Goal: Connect with others: Participate in discussion

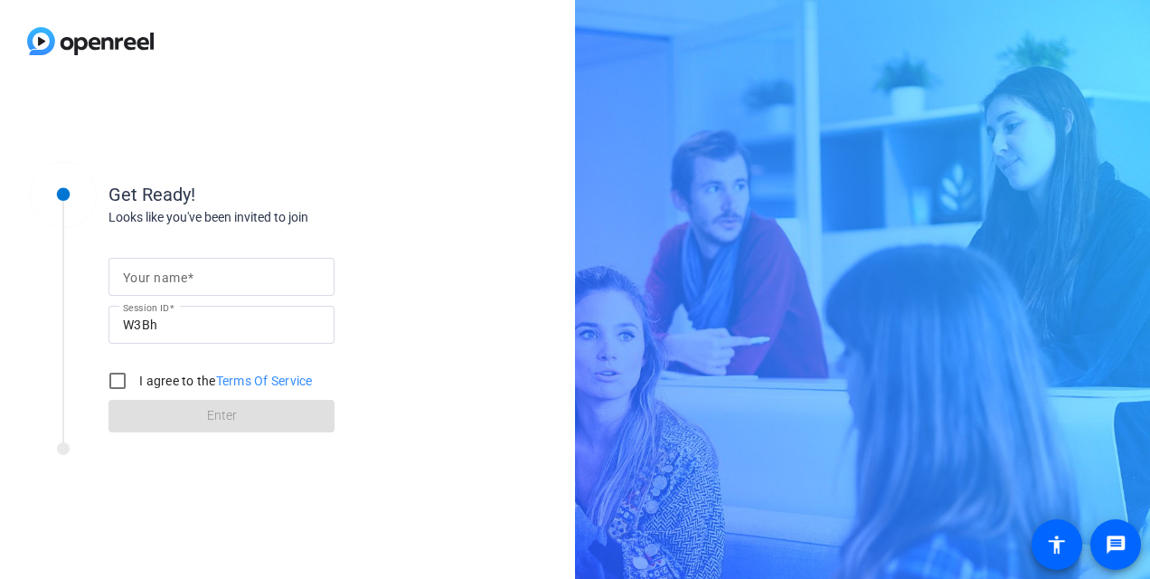
click at [155, 270] on mat-label "Your name" at bounding box center [155, 277] width 64 height 14
click at [155, 270] on input "Your name" at bounding box center [221, 277] width 197 height 22
type input "[PERSON_NAME]"
click at [121, 386] on input "I agree to the Terms Of Service" at bounding box center [117, 381] width 36 height 36
checkbox input "true"
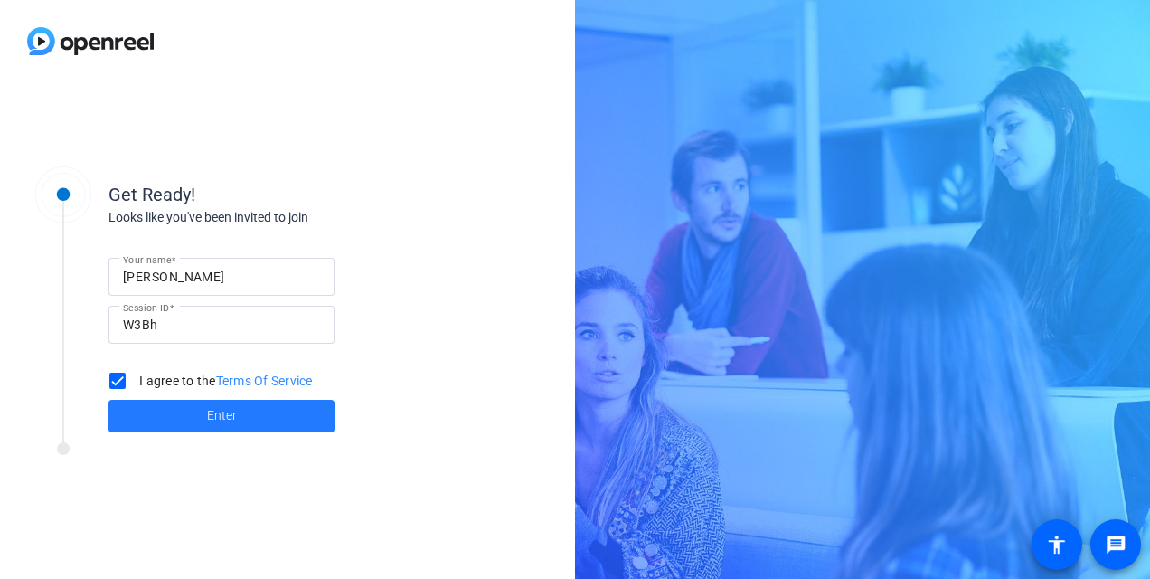
click at [160, 405] on span at bounding box center [222, 415] width 226 height 43
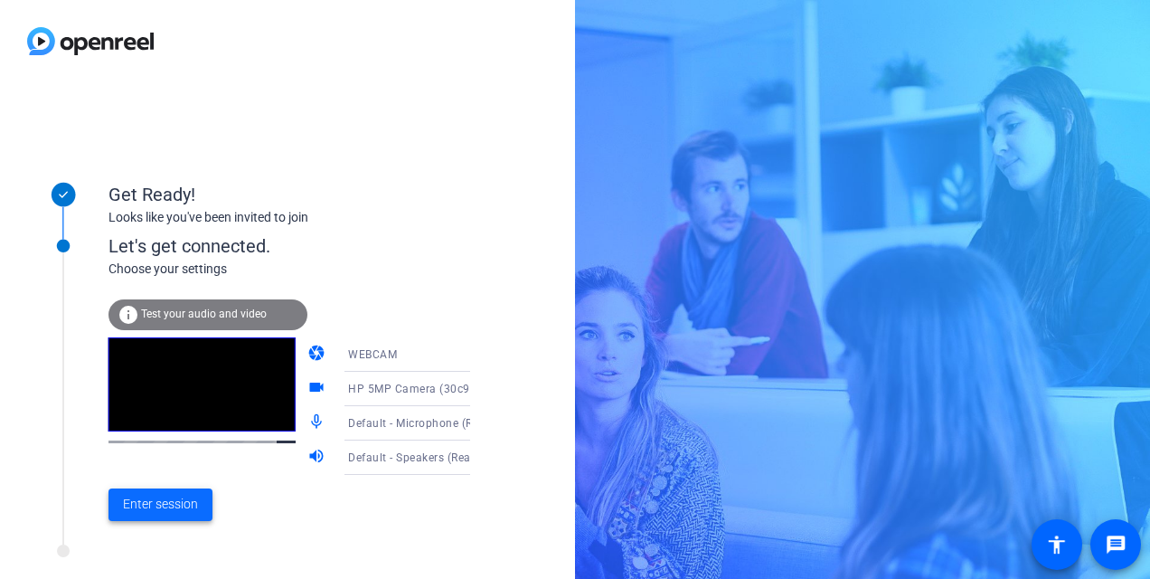
click at [195, 499] on span "Enter session" at bounding box center [160, 504] width 75 height 19
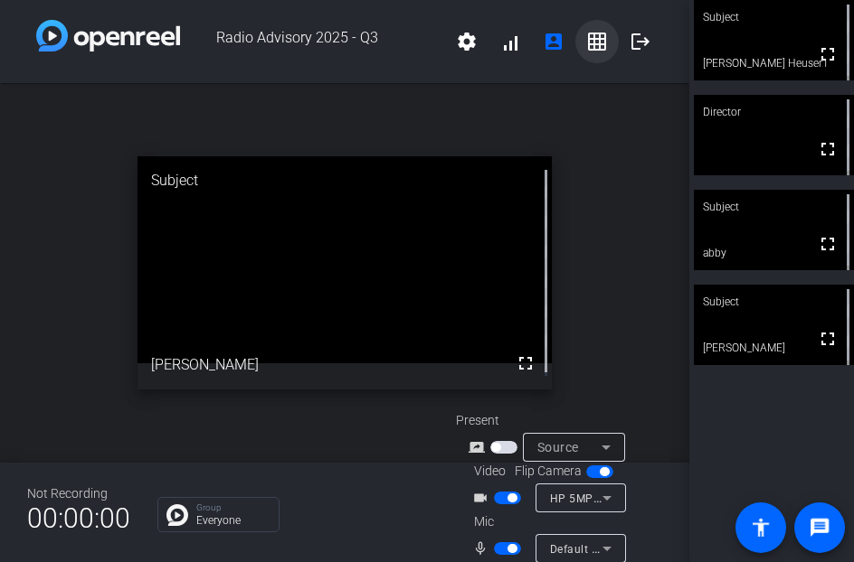
click at [595, 35] on mat-icon "grid_on" at bounding box center [597, 42] width 22 height 22
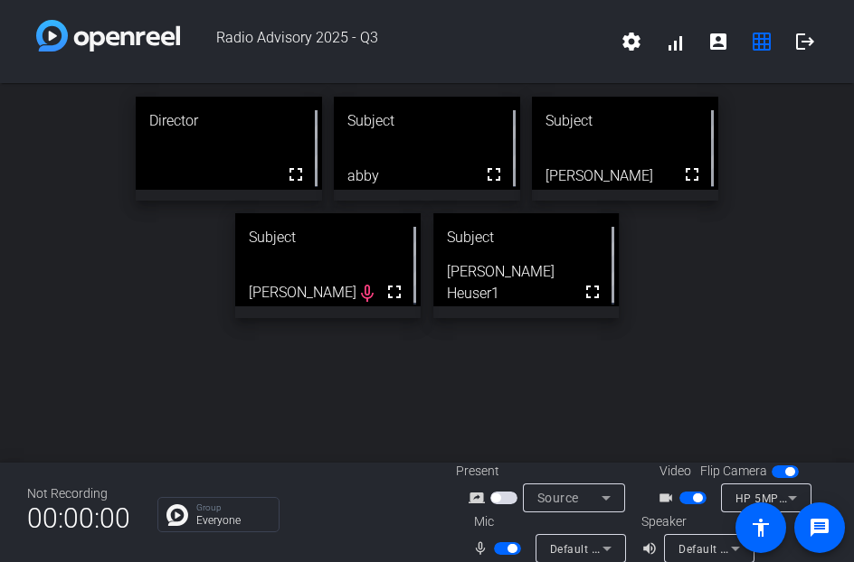
click at [819, 166] on div "Director fullscreen Subject fullscreen abby Subject fullscreen [PERSON_NAME] Su…" at bounding box center [427, 207] width 854 height 249
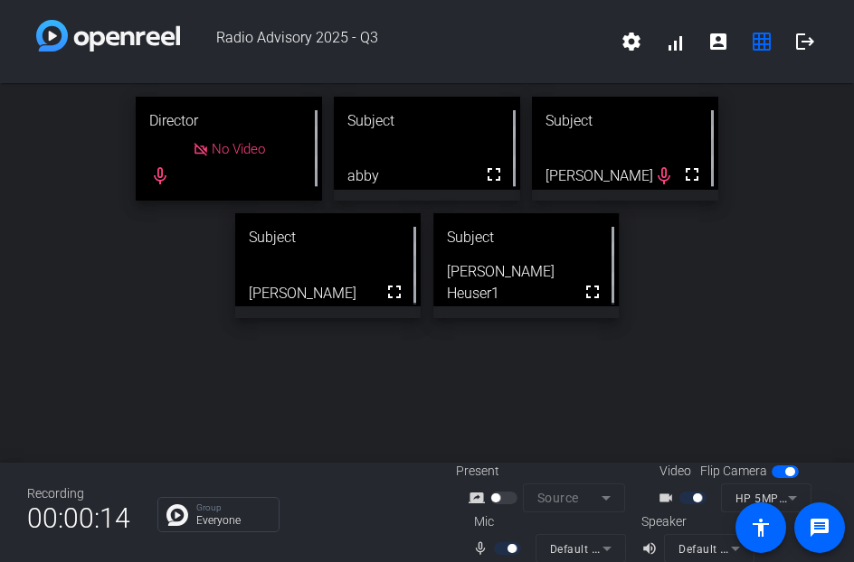
click at [826, 180] on div "Director No Video mic_none Subject fullscreen abby Subject fullscreen [PERSON_N…" at bounding box center [427, 207] width 854 height 249
click at [820, 240] on div "Director No Video mic_none Subject fullscreen abby Subject fullscreen [PERSON_N…" at bounding box center [427, 207] width 854 height 249
click at [833, 169] on div "Director No Video mic_none Subject fullscreen abby Subject fullscreen [PERSON_N…" at bounding box center [427, 207] width 854 height 249
click at [832, 171] on div "Director No Video mic_none Subject fullscreen abby Subject fullscreen [PERSON_N…" at bounding box center [427, 207] width 854 height 249
click at [828, 77] on div "Radio Advisory 2025 - Q3 settings signal_cellular_alt account_box grid_on logout" at bounding box center [427, 41] width 854 height 83
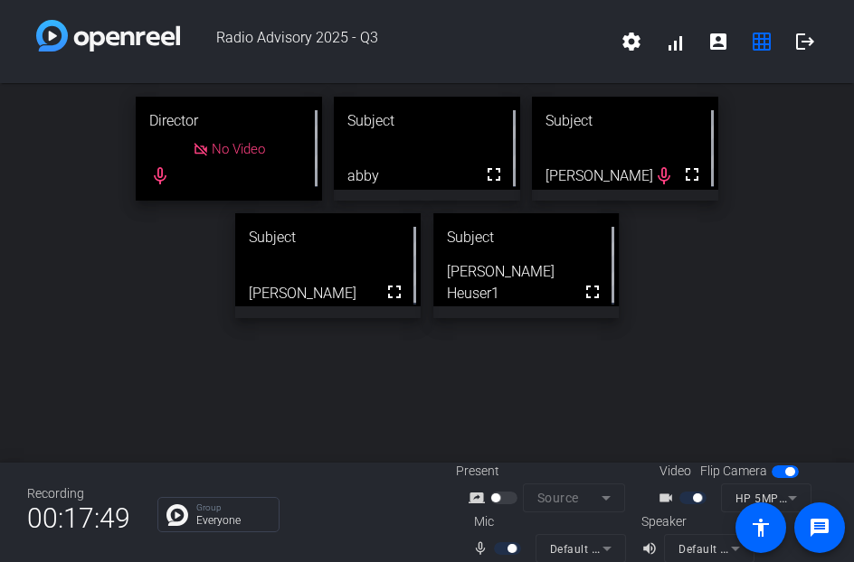
click at [826, 351] on div "Director No Video mic_none Subject fullscreen abby Subject fullscreen [PERSON_N…" at bounding box center [427, 273] width 854 height 380
click at [832, 203] on div "Director No Video mic_none Subject fullscreen abby Subject fullscreen [PERSON_N…" at bounding box center [427, 207] width 854 height 249
click at [835, 161] on div "Director No Video mic_none Subject fullscreen abby Subject fullscreen [PERSON_N…" at bounding box center [427, 207] width 854 height 249
click at [828, 241] on div "Director No Video mic_none Subject fullscreen abby Subject fullscreen [PERSON_N…" at bounding box center [427, 207] width 854 height 249
click at [832, 173] on div "Director No Video mic_none Subject fullscreen abby Subject fullscreen [PERSON_N…" at bounding box center [427, 207] width 854 height 249
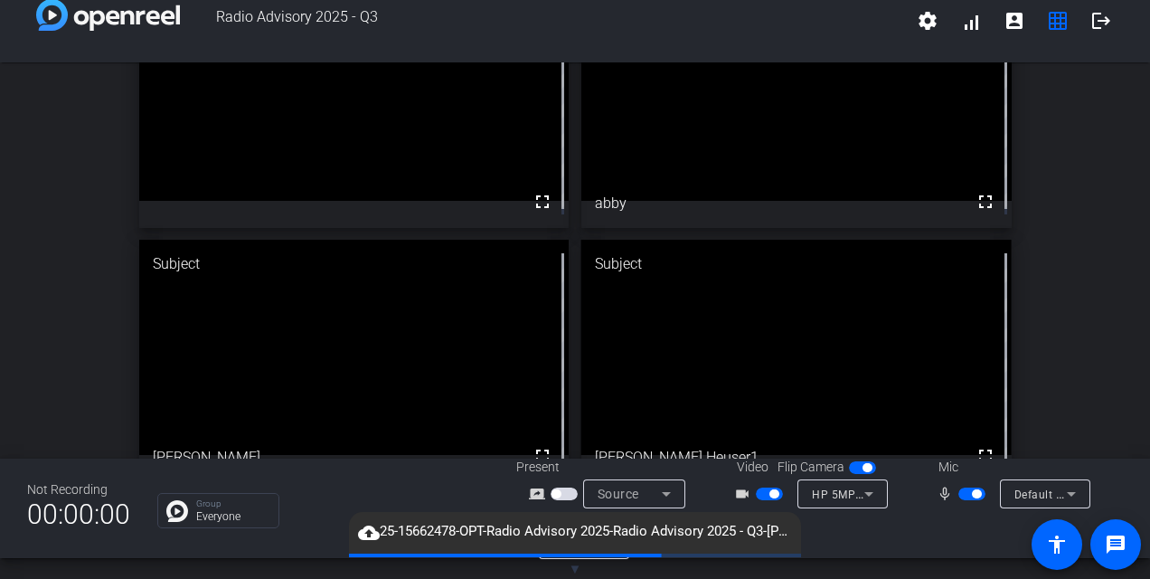
scroll to position [118, 0]
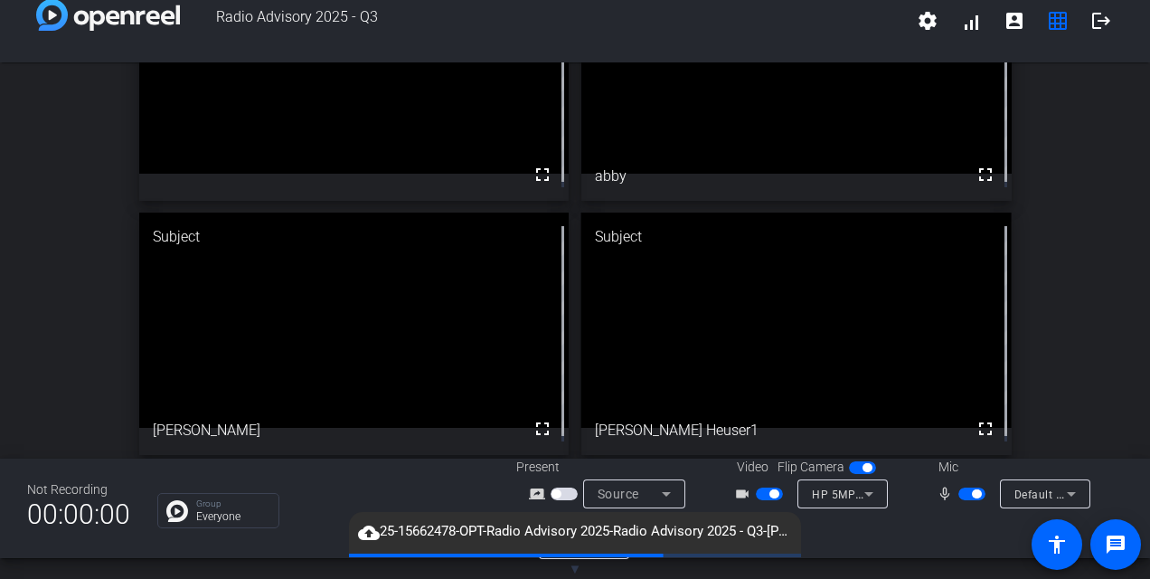
click at [972, 494] on span "button" at bounding box center [976, 493] width 9 height 9
click at [769, 490] on span "button" at bounding box center [773, 493] width 9 height 9
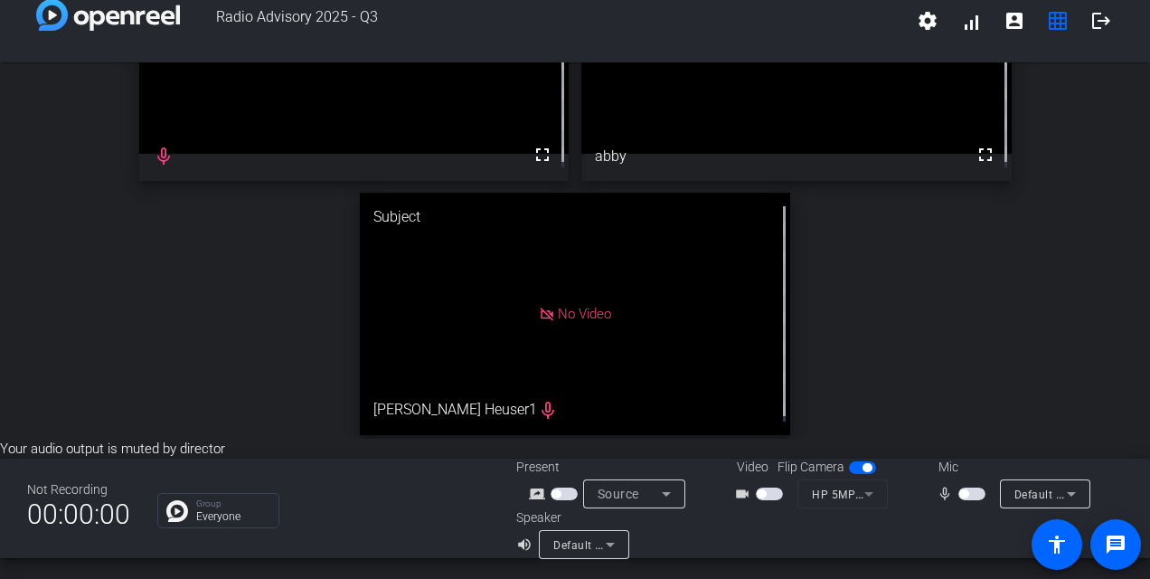
scroll to position [0, 0]
